Goal: Task Accomplishment & Management: Complete application form

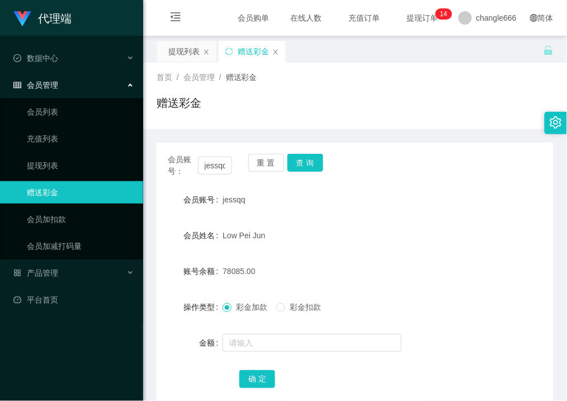
scroll to position [60, 0]
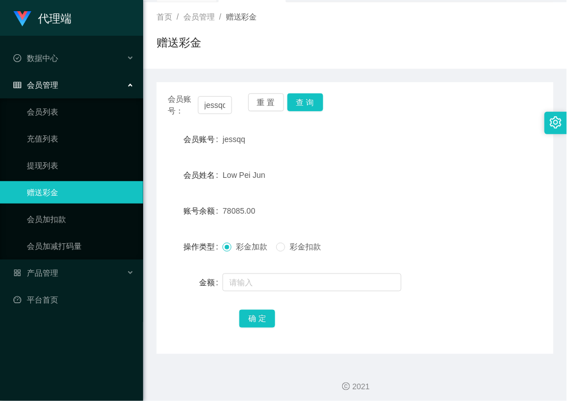
click at [397, 360] on div "2021" at bounding box center [355, 380] width 424 height 52
drag, startPoint x: 392, startPoint y: 209, endPoint x: 400, endPoint y: 173, distance: 37.2
click at [392, 209] on div "78085.00" at bounding box center [337, 210] width 231 height 22
click at [511, 164] on div "会员姓名 [PERSON_NAME]" at bounding box center [354, 175] width 397 height 22
drag, startPoint x: 432, startPoint y: 171, endPoint x: 435, endPoint y: 165, distance: 6.0
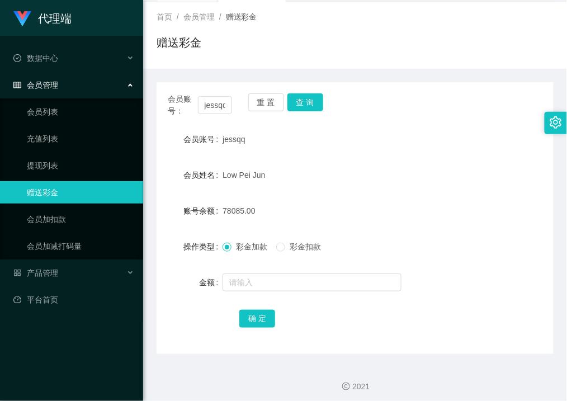
click at [434, 171] on div "Low Pei Jun" at bounding box center [337, 175] width 231 height 22
click at [311, 180] on div "Low Pei Jun" at bounding box center [337, 175] width 231 height 22
click at [300, 108] on button "查 询" at bounding box center [305, 102] width 36 height 18
click at [459, 309] on div "确 定" at bounding box center [354, 318] width 231 height 22
click at [306, 96] on button "查 询" at bounding box center [305, 102] width 36 height 18
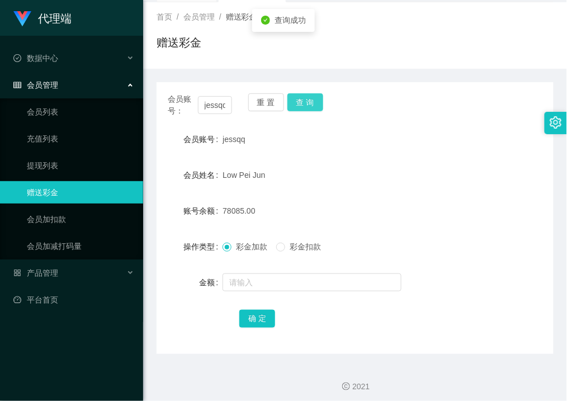
click at [307, 106] on button "查 询" at bounding box center [305, 102] width 36 height 18
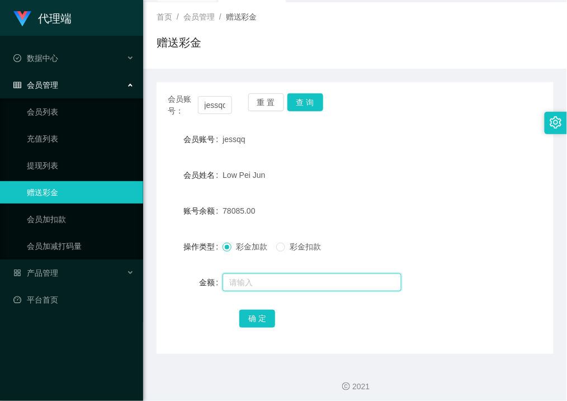
click at [289, 277] on input "text" at bounding box center [311, 282] width 179 height 18
type input "15"
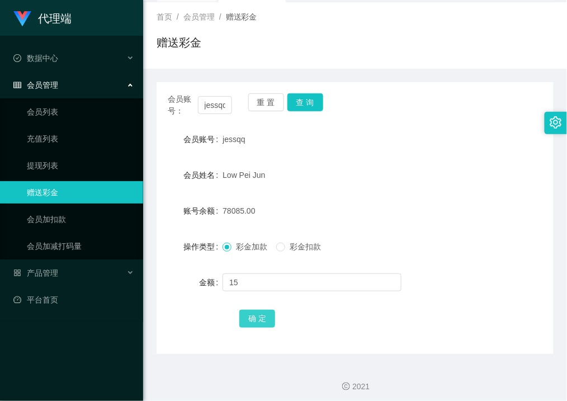
click at [246, 318] on button "确 定" at bounding box center [257, 319] width 36 height 18
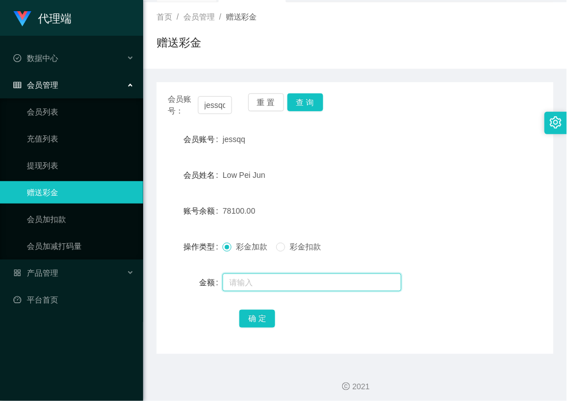
drag, startPoint x: 316, startPoint y: 275, endPoint x: 295, endPoint y: 291, distance: 25.9
click at [316, 275] on input "text" at bounding box center [311, 282] width 179 height 18
type input "8"
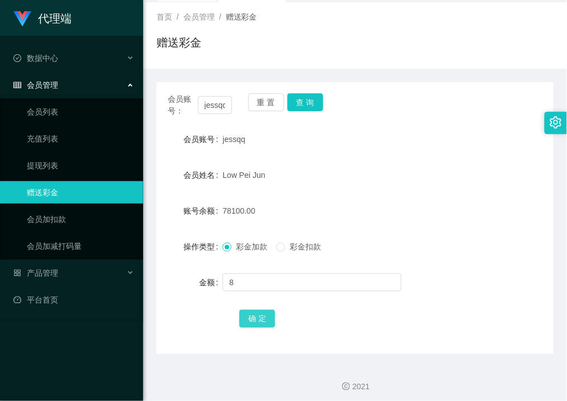
click at [253, 324] on button "确 定" at bounding box center [257, 319] width 36 height 18
drag, startPoint x: 372, startPoint y: 168, endPoint x: 539, endPoint y: 199, distance: 170.5
click at [374, 168] on div "Low Pei Jun" at bounding box center [337, 175] width 231 height 22
drag, startPoint x: 418, startPoint y: 315, endPoint x: 545, endPoint y: 309, distance: 127.5
click at [418, 315] on div "确 定" at bounding box center [354, 318] width 231 height 22
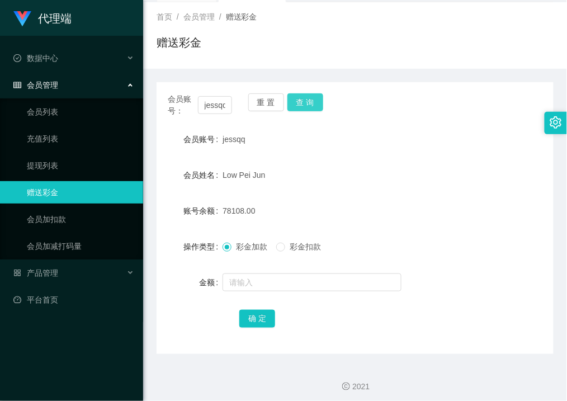
click at [317, 110] on button "查 询" at bounding box center [305, 102] width 36 height 18
click at [237, 284] on input "text" at bounding box center [311, 282] width 179 height 18
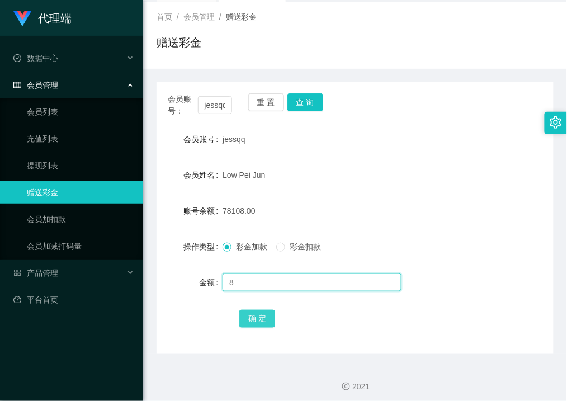
type input "8"
click at [263, 324] on button "确 定" at bounding box center [257, 319] width 36 height 18
